Goal: Information Seeking & Learning: Learn about a topic

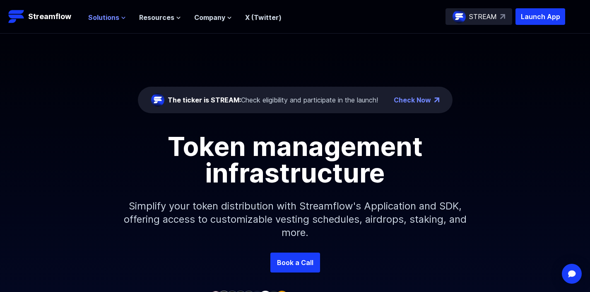
click at [109, 17] on span "Solutions" at bounding box center [103, 17] width 31 height 10
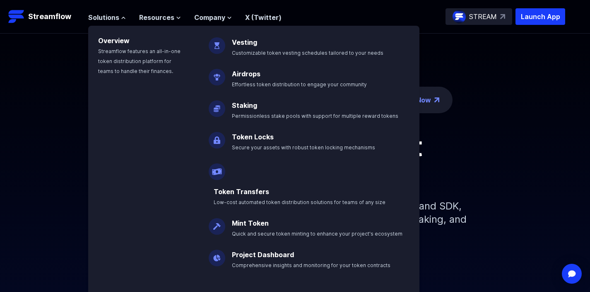
click at [231, 289] on p "Solana" at bounding box center [239, 297] width 26 height 17
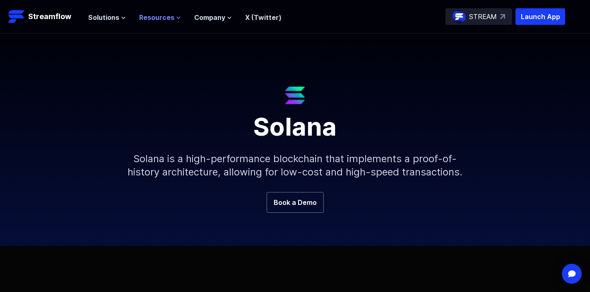
click at [164, 19] on span "Resources" at bounding box center [156, 17] width 35 height 10
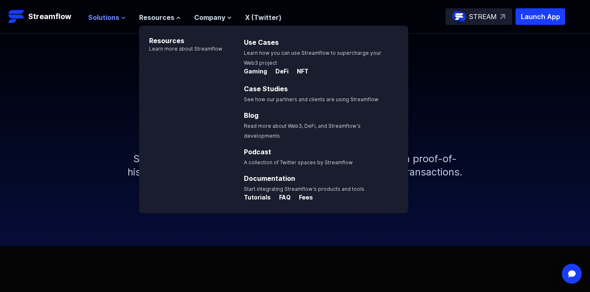
click at [98, 16] on span "Solutions" at bounding box center [103, 17] width 31 height 10
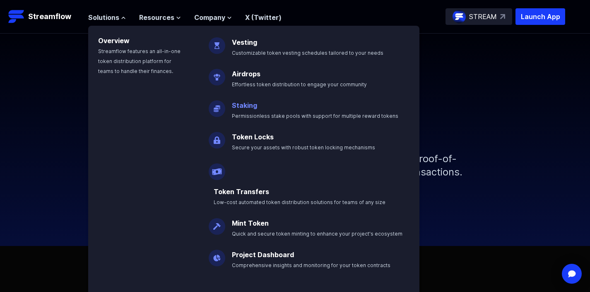
click at [249, 107] on link "Staking" at bounding box center [244, 105] width 25 height 8
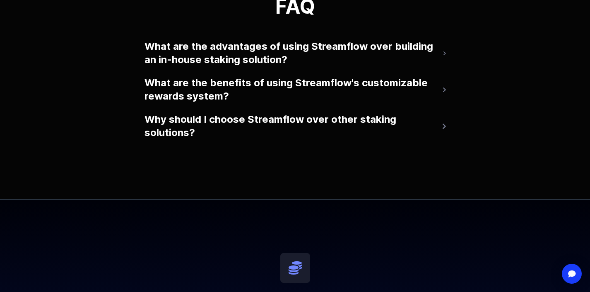
scroll to position [1851, 0]
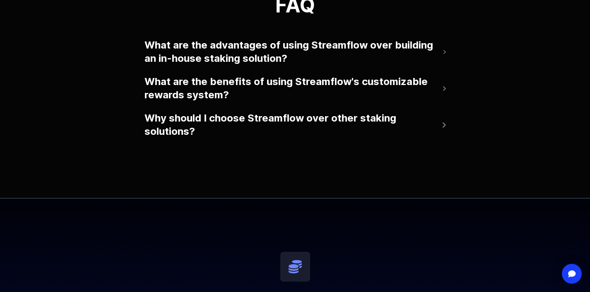
click at [343, 49] on button "What are the advantages of using Streamflow over building an in-house staking s…" at bounding box center [296, 51] width 302 height 33
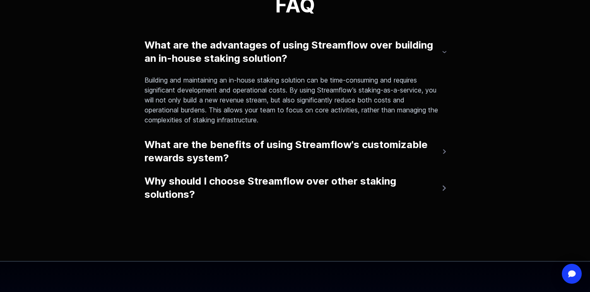
click at [179, 158] on button "What are the benefits of using Streamflow's customizable rewards system?" at bounding box center [296, 151] width 302 height 33
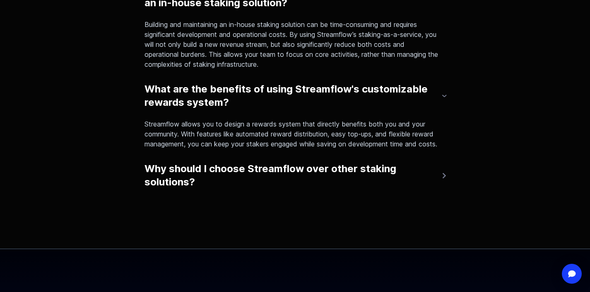
scroll to position [1911, 0]
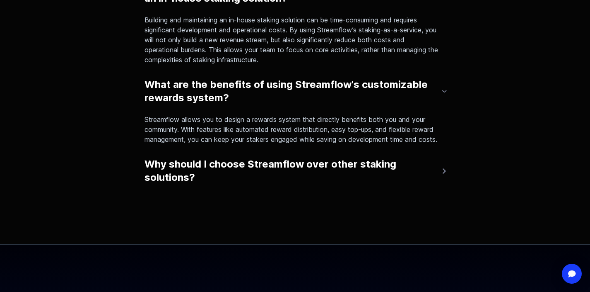
click at [347, 178] on button "Why should I choose Streamflow over other staking solutions?" at bounding box center [296, 170] width 302 height 33
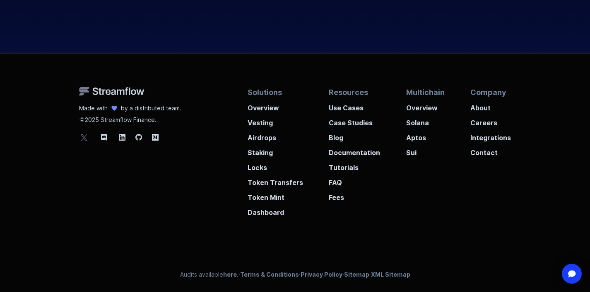
scroll to position [2401, 0]
